Goal: Transaction & Acquisition: Purchase product/service

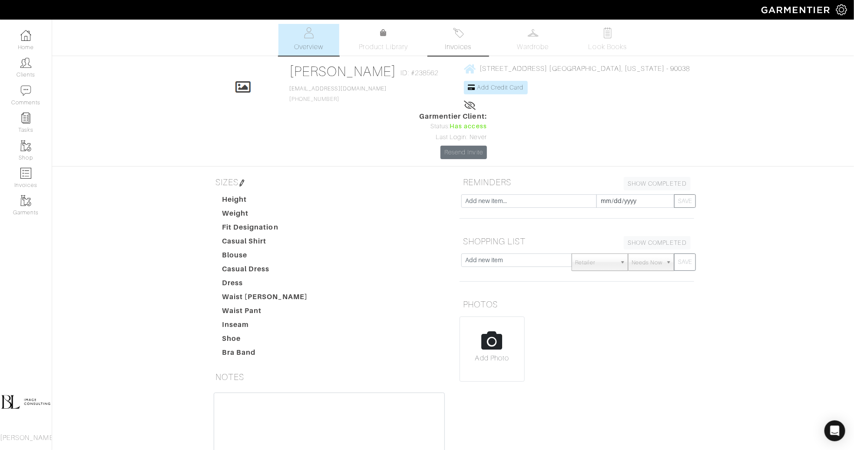
click at [463, 44] on span "Invoices" at bounding box center [458, 47] width 26 height 10
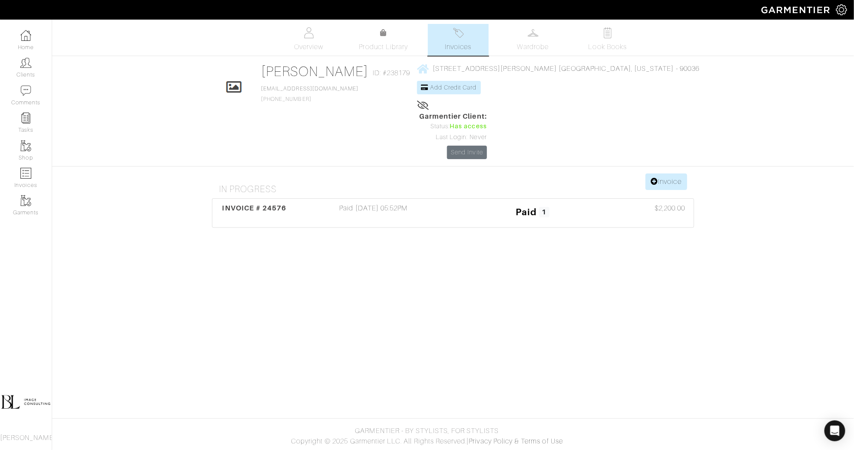
click at [467, 46] on span "Invoices" at bounding box center [458, 47] width 26 height 10
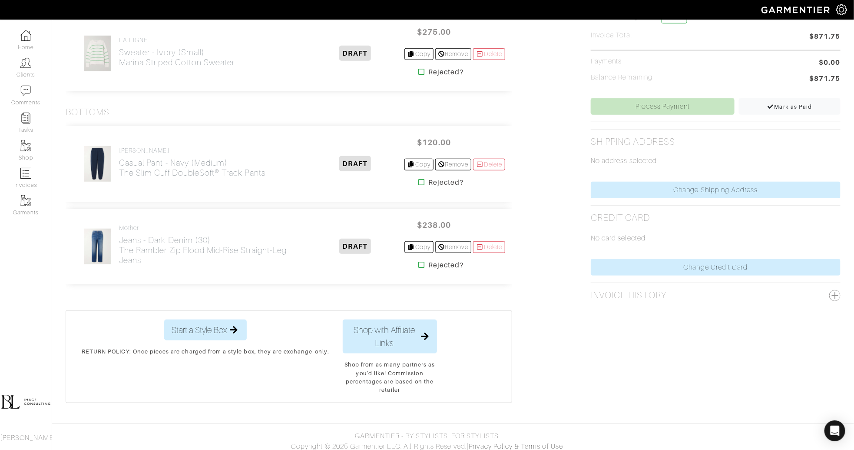
scroll to position [311, 0]
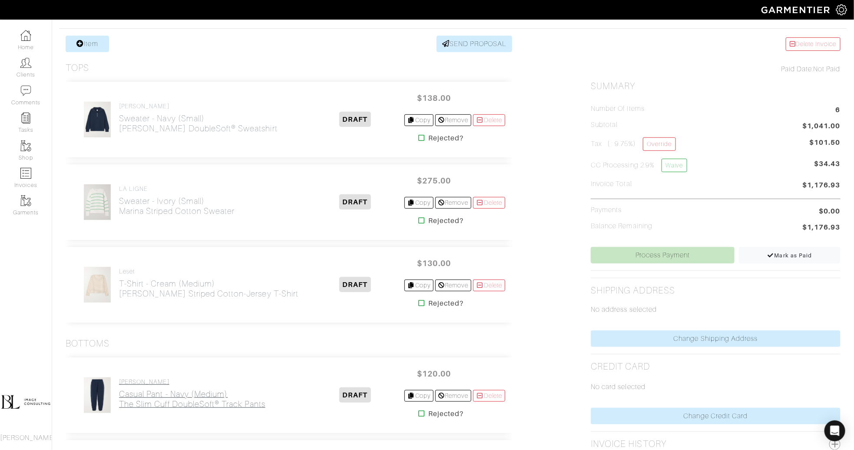
scroll to position [189, 0]
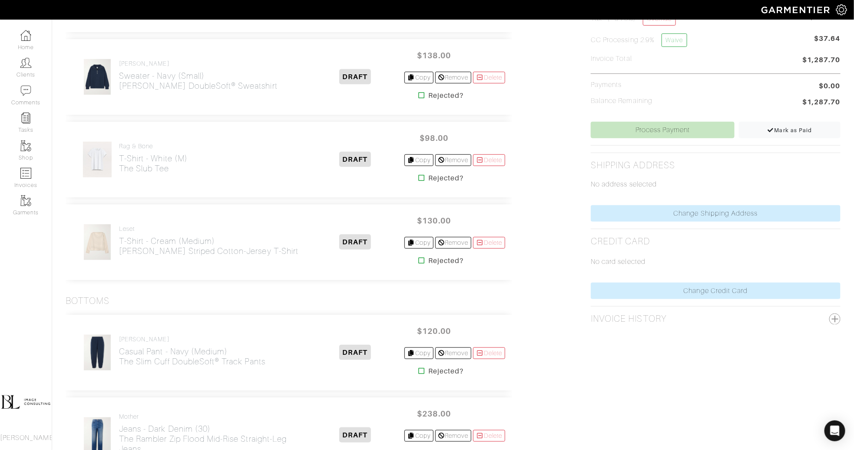
scroll to position [291, 0]
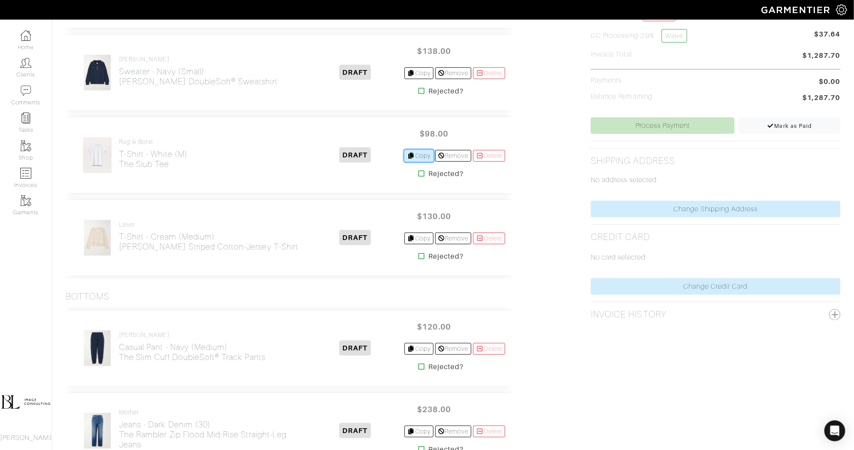
click at [421, 156] on link "Copy" at bounding box center [418, 156] width 29 height 12
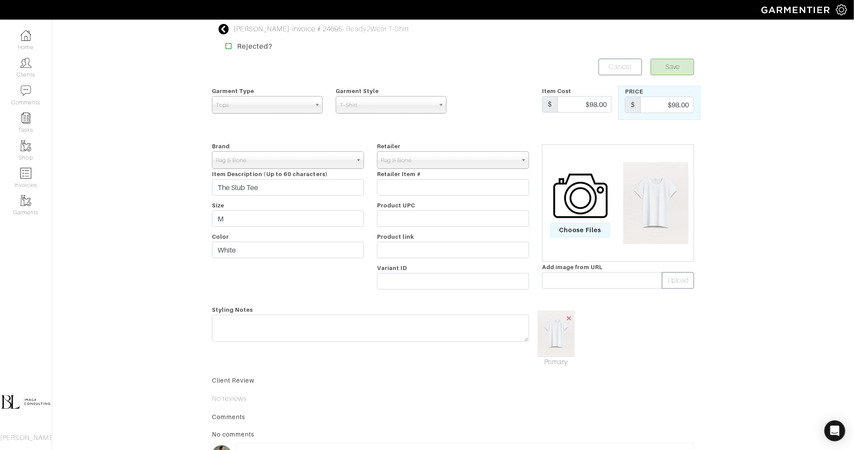
click at [570, 317] on span "×" at bounding box center [569, 318] width 7 height 12
click at [587, 228] on span "Choose Files" at bounding box center [580, 230] width 60 height 14
click at [0, 0] on input "Choose Files" at bounding box center [0, 0] width 0 height 0
click at [254, 248] on input "White" at bounding box center [288, 250] width 152 height 17
click at [255, 248] on input "White" at bounding box center [288, 250] width 152 height 17
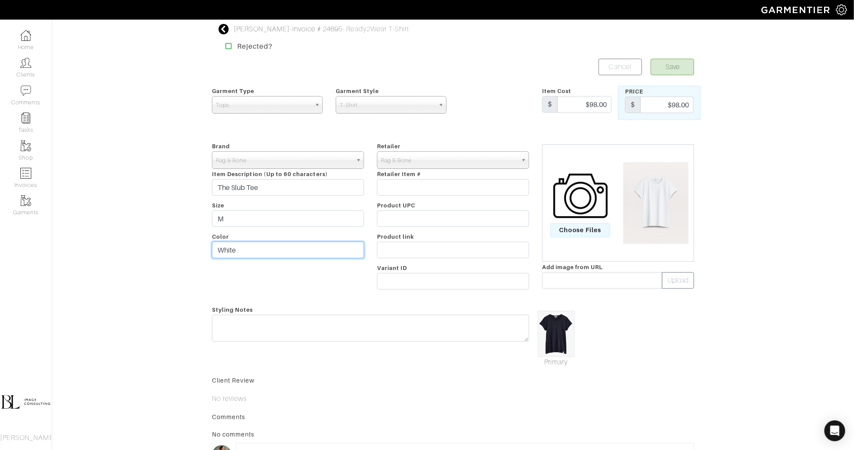
click at [255, 248] on input "White" at bounding box center [288, 250] width 152 height 17
type input "Navy (Salute)"
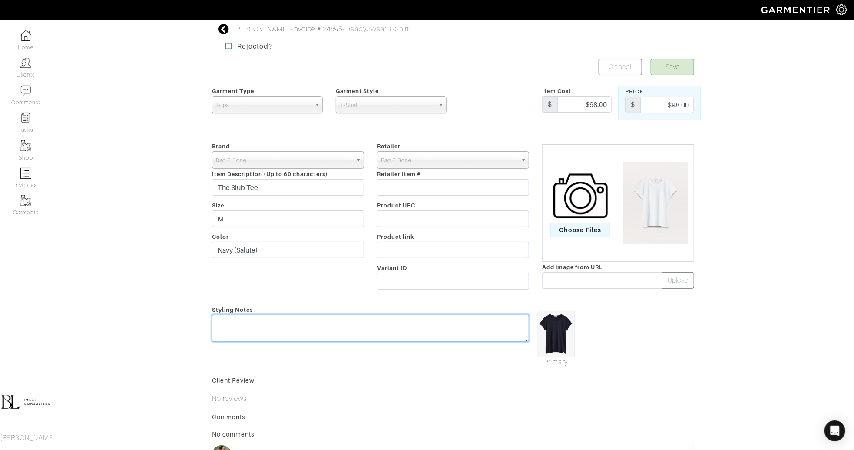
click at [334, 324] on textarea at bounding box center [370, 327] width 317 height 27
type textarea "shipping"
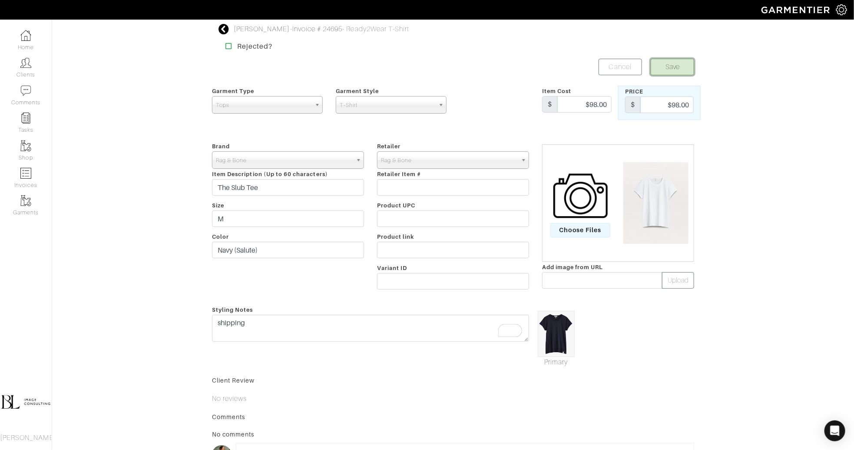
click at [663, 64] on button "Save" at bounding box center [672, 67] width 43 height 17
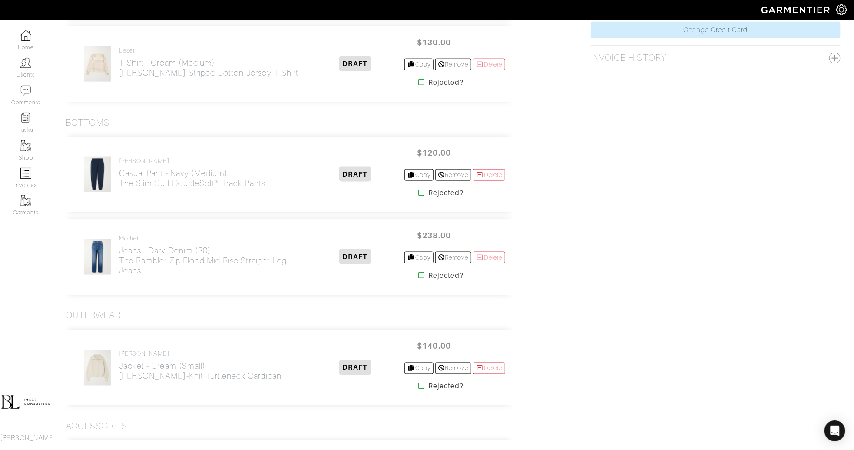
scroll to position [781, 0]
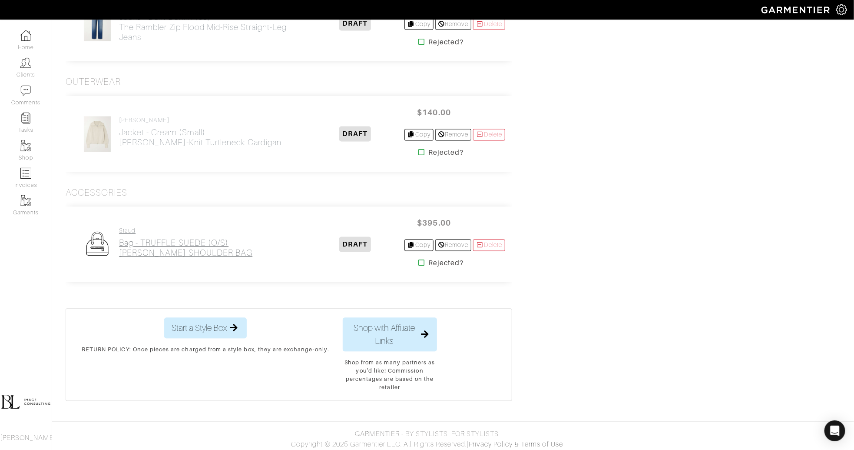
click at [159, 246] on h2 "Bag - TRUFFLE SUEDE (O/S) [PERSON_NAME] SHOULDER BAG" at bounding box center [185, 248] width 133 height 20
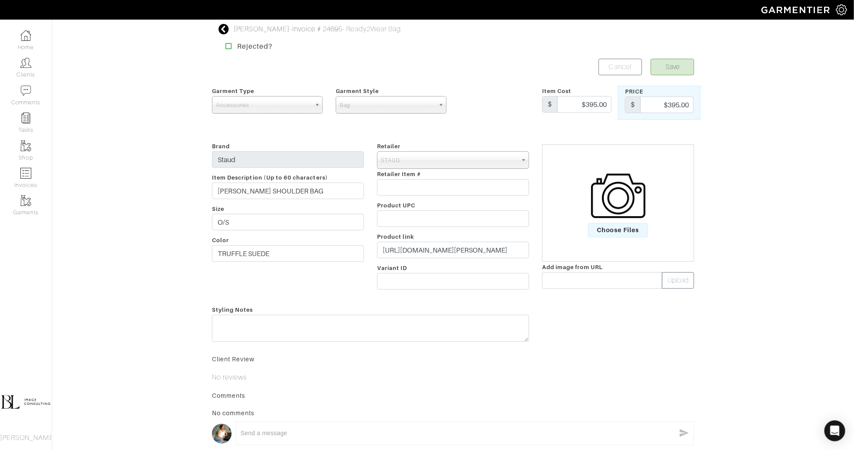
click at [634, 208] on img at bounding box center [618, 196] width 54 height 54
click at [0, 0] on input "Choose Files" at bounding box center [0, 0] width 0 height 0
click at [676, 68] on button "Save" at bounding box center [672, 67] width 43 height 17
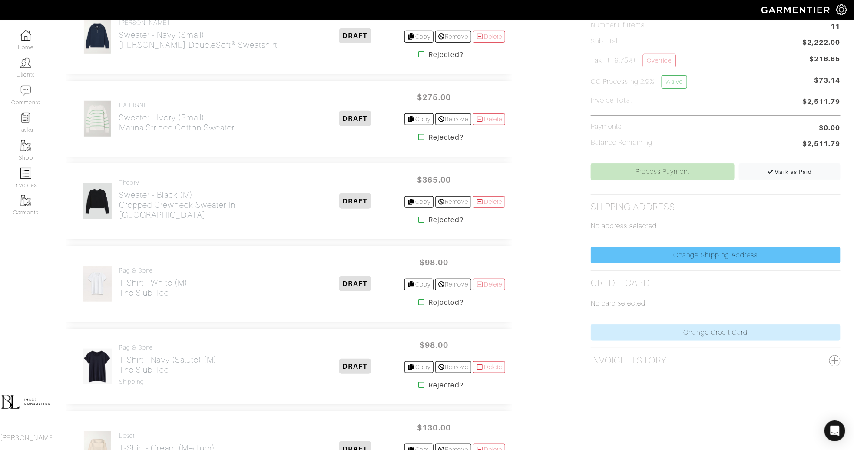
scroll to position [249, 0]
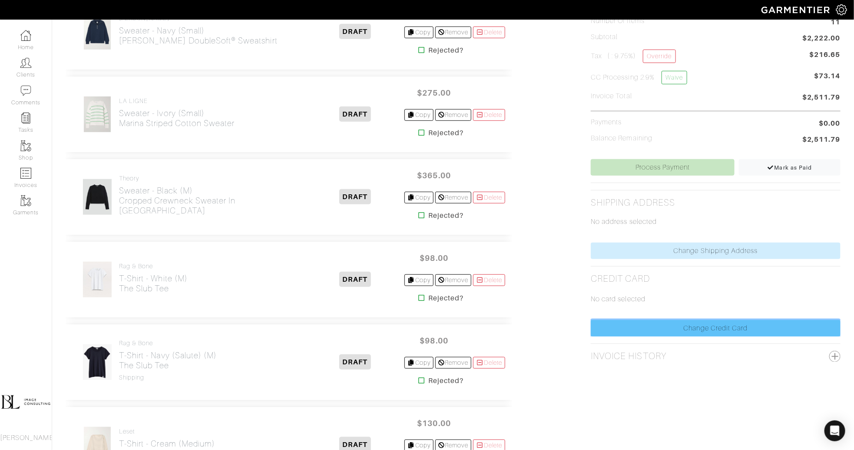
click at [711, 324] on link "Change Credit Card" at bounding box center [716, 328] width 250 height 17
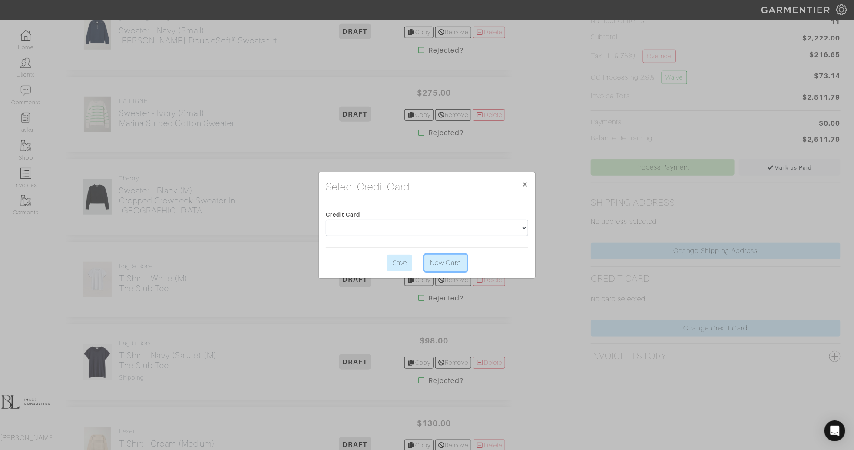
click at [440, 265] on link "New Card" at bounding box center [445, 263] width 43 height 17
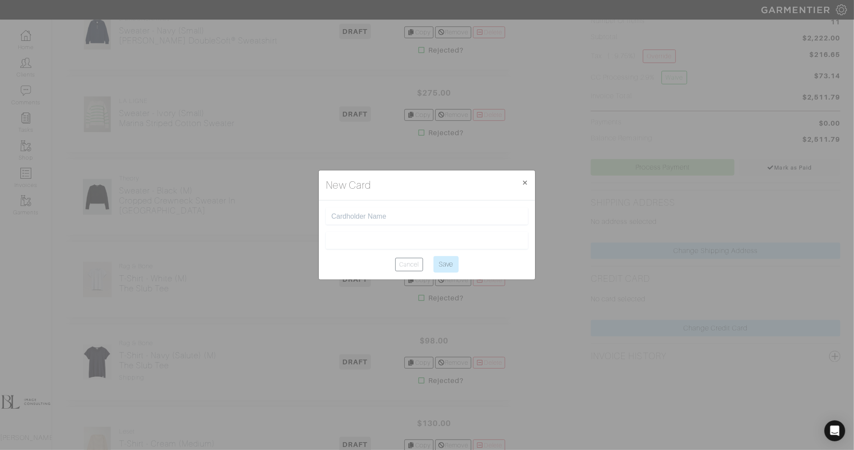
click at [404, 216] on input "text" at bounding box center [426, 216] width 191 height 8
click at [433, 256] on input "Save" at bounding box center [445, 264] width 25 height 17
type input "[PERSON_NAME]"
click at [452, 266] on input "Save" at bounding box center [445, 264] width 25 height 17
type input "Saving..."
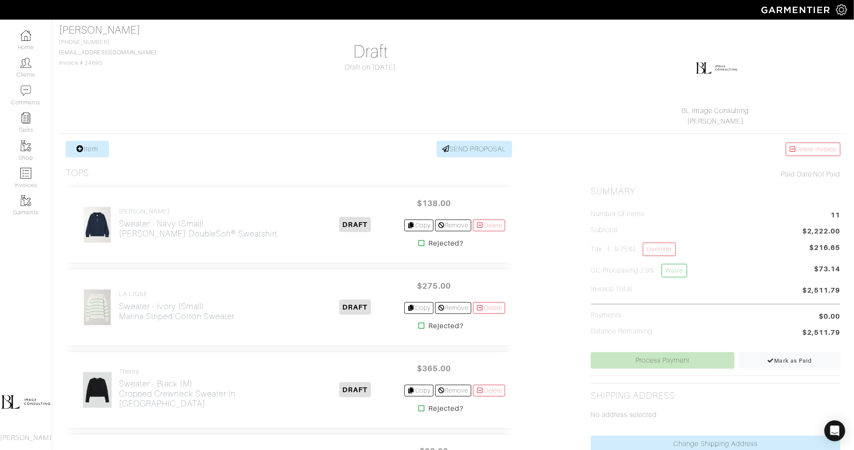
scroll to position [48, 0]
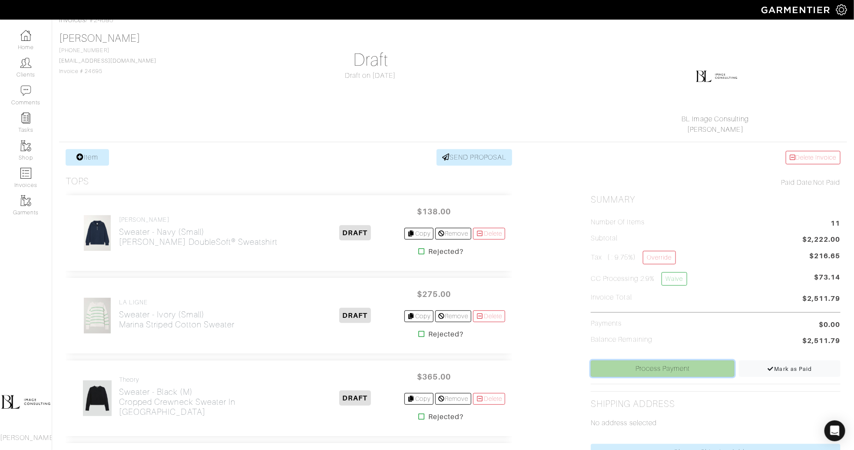
click at [695, 368] on link "Process Payment" at bounding box center [663, 368] width 144 height 17
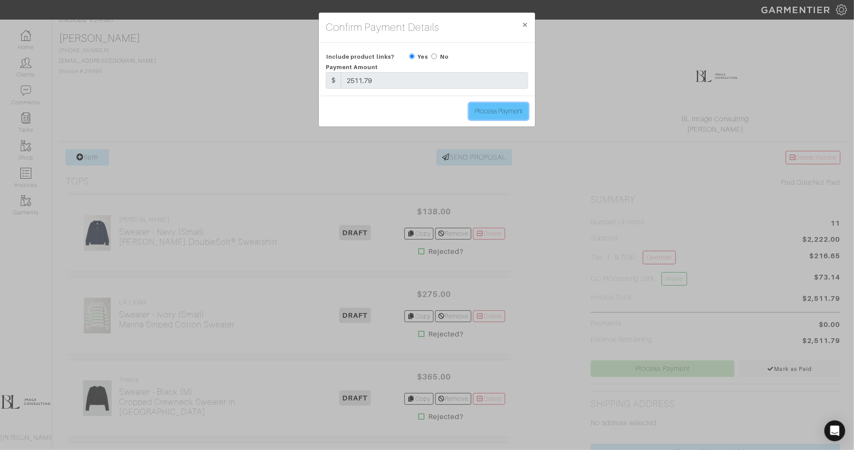
click at [492, 109] on input "Process Payment" at bounding box center [498, 111] width 59 height 17
type input "Process Payment"
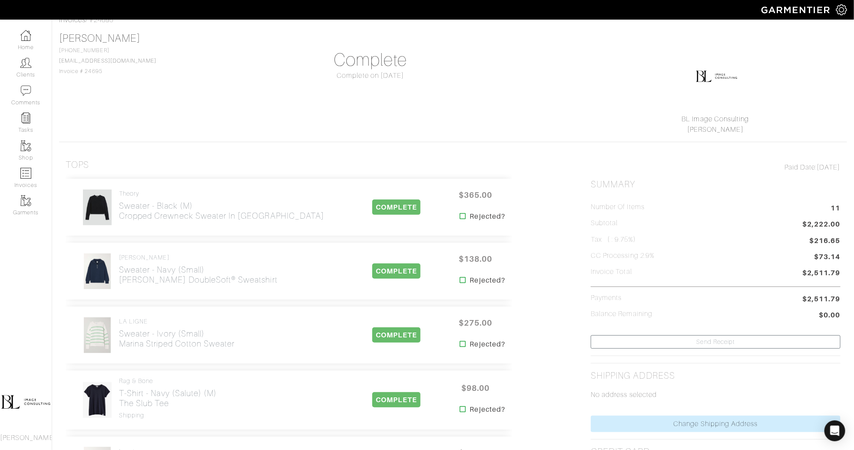
scroll to position [0, 0]
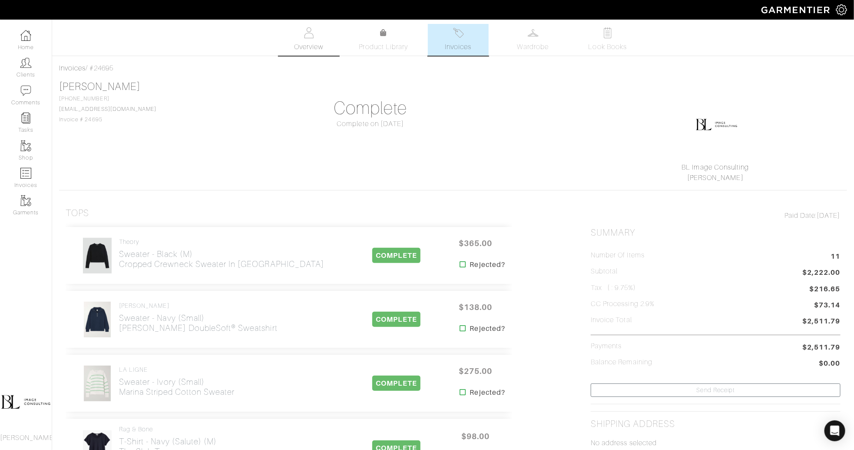
click at [313, 45] on span "Overview" at bounding box center [308, 47] width 29 height 10
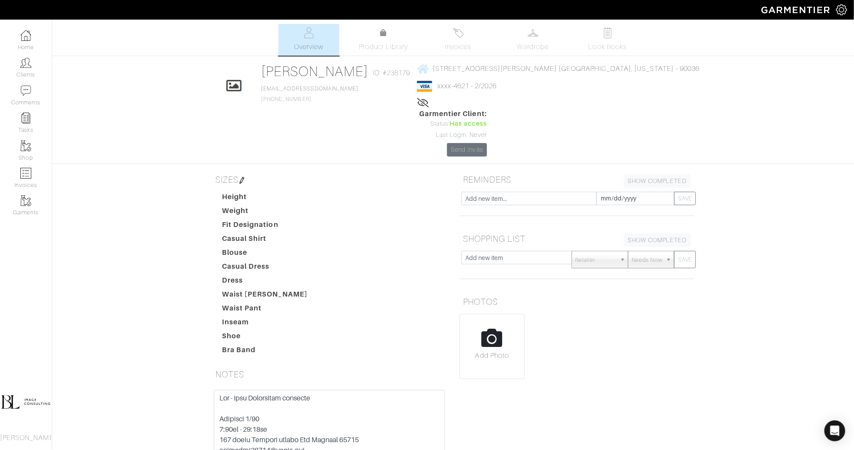
scroll to position [76, 0]
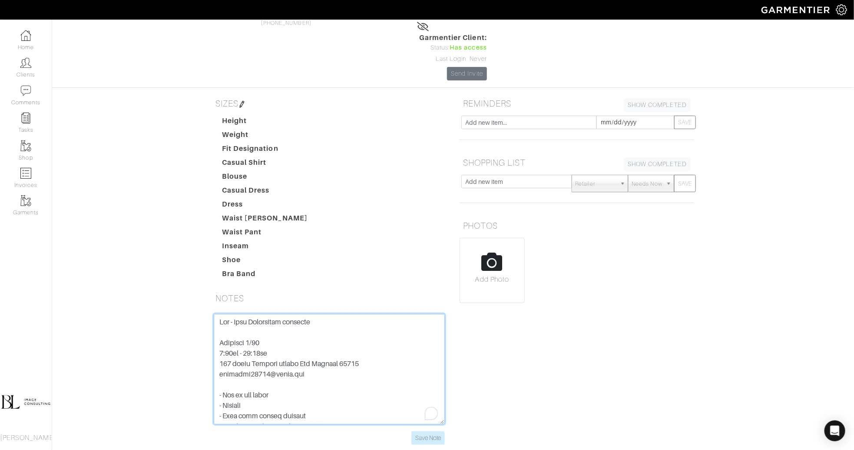
click at [314, 314] on textarea "To enrich screen reader interactions, please activate Accessibility in Grammarl…" at bounding box center [329, 369] width 231 height 110
drag, startPoint x: 325, startPoint y: 330, endPoint x: 207, endPoint y: 310, distance: 120.2
click at [207, 314] on div "Save Note" at bounding box center [329, 379] width 244 height 131
type textarea "Lor - Ipsu Dolorsitam consecte 7.3/3 adipi (ELI) Seddoeiu 2/00 7:95te - 68:75in…"
click at [433, 431] on input "Save Note" at bounding box center [427, 437] width 33 height 13
